Goal: Entertainment & Leisure: Consume media (video, audio)

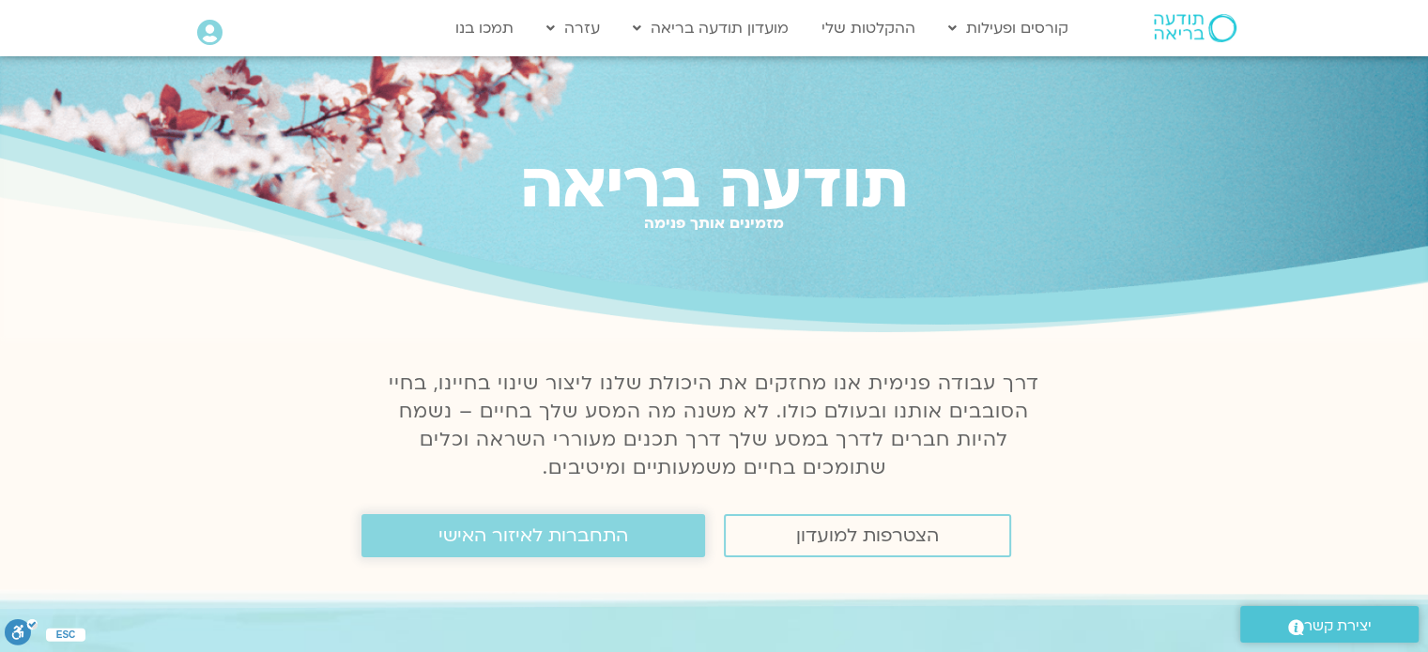
click at [428, 543] on link "התחברות לאיזור האישי" at bounding box center [533, 535] width 344 height 43
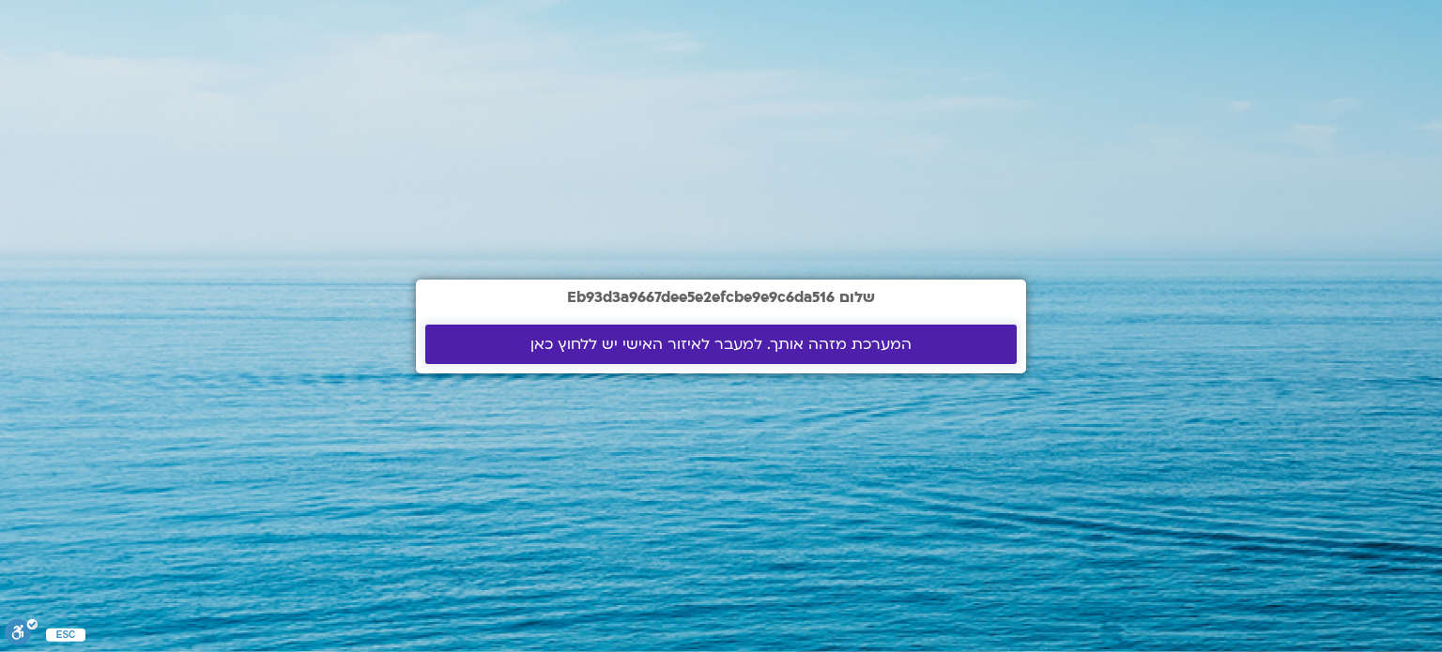
click at [691, 339] on span "המערכת מזהה אותך. למעבר לאיזור האישי יש ללחוץ כאן" at bounding box center [720, 344] width 381 height 17
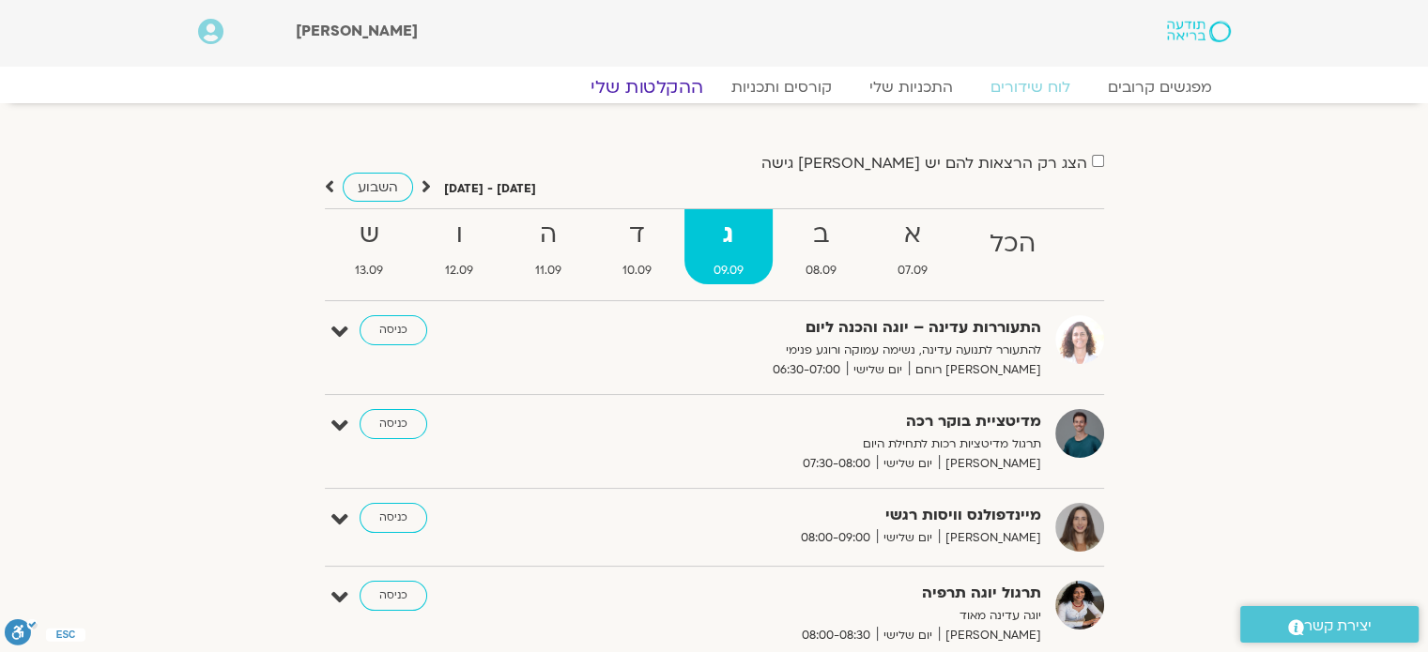
click at [658, 96] on link "ההקלטות שלי" at bounding box center [647, 87] width 158 height 23
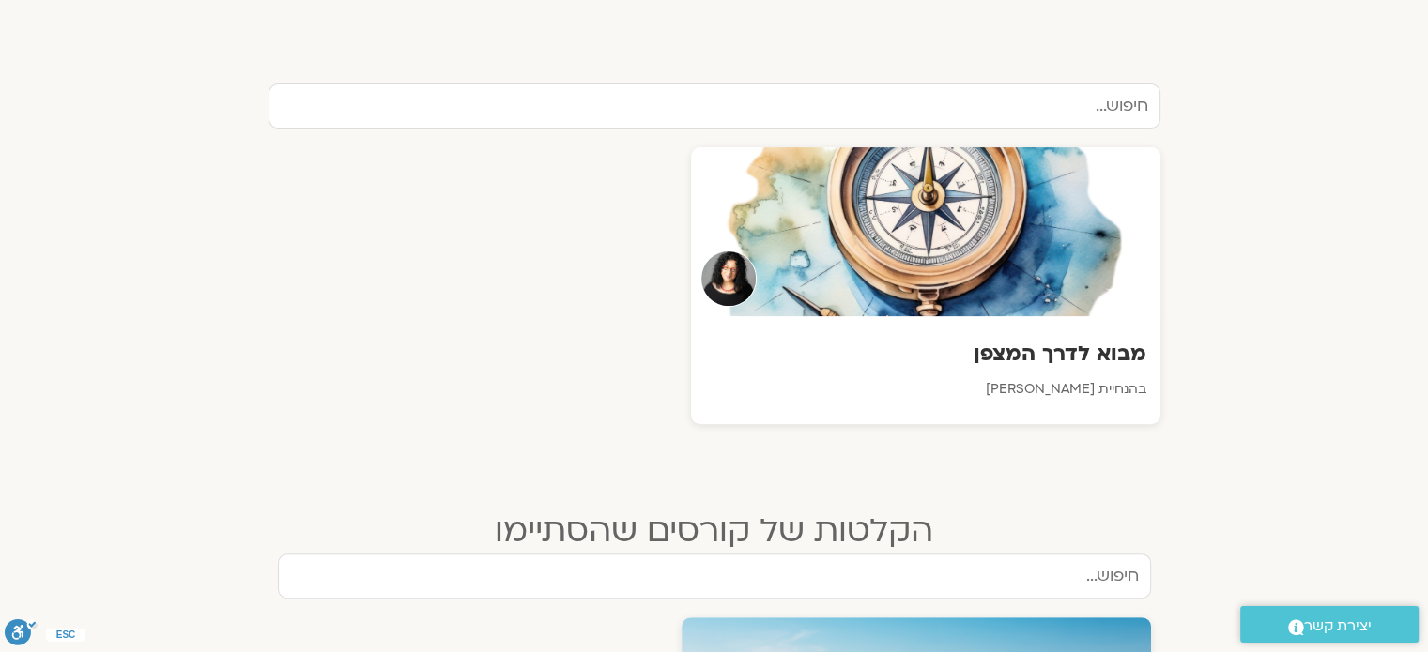
scroll to position [622, 0]
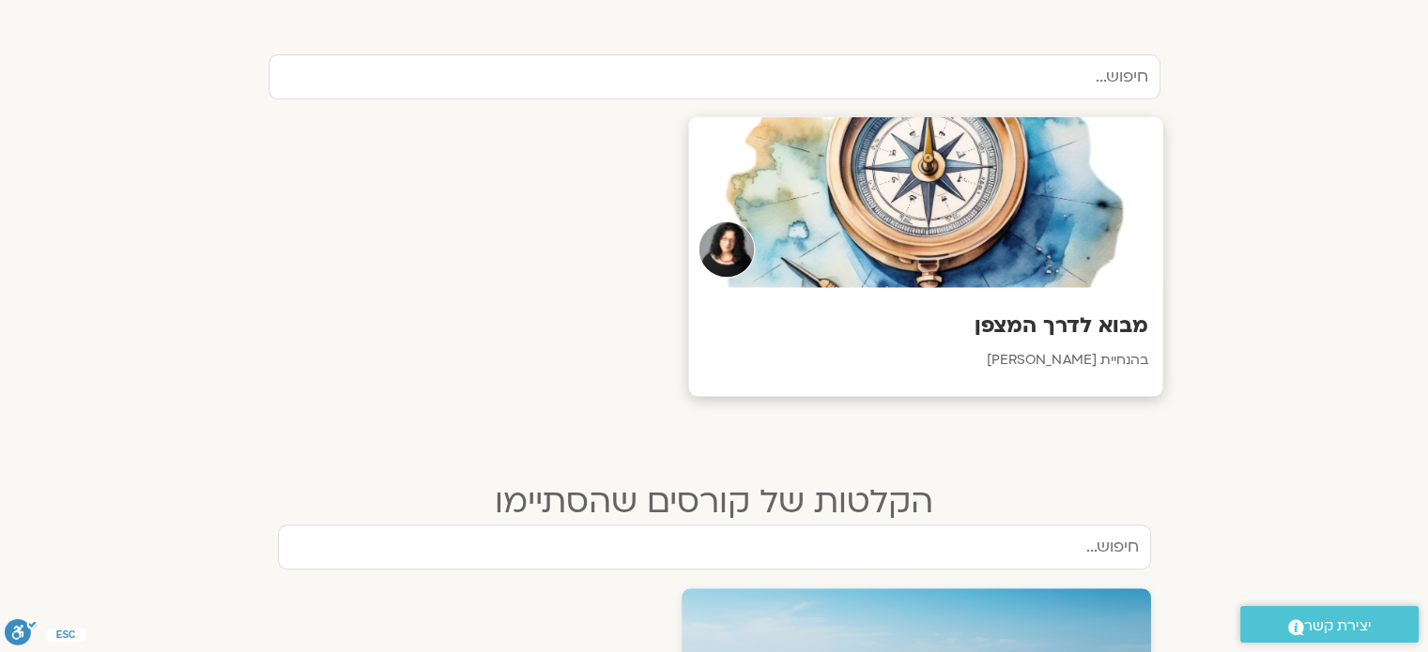
click at [1001, 321] on h3 "מבוא לדרך המצפן" at bounding box center [925, 326] width 446 height 29
